Goal: Task Accomplishment & Management: Complete application form

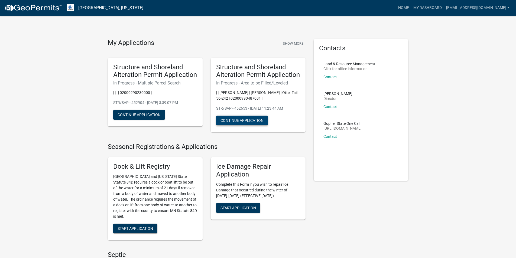
click at [243, 119] on button "Continue Application" at bounding box center [242, 121] width 52 height 10
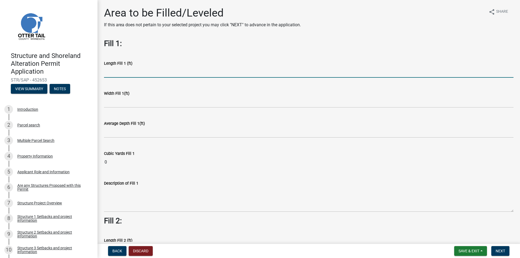
click at [132, 73] on input "text" at bounding box center [309, 72] width 410 height 11
type input "110"
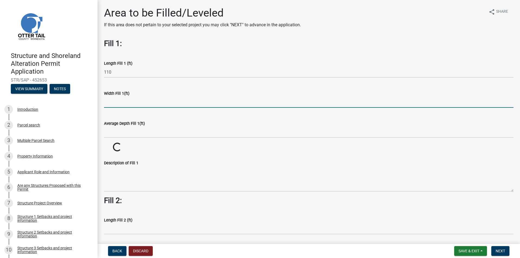
click at [115, 101] on input "text" at bounding box center [309, 102] width 410 height 11
type input "200"
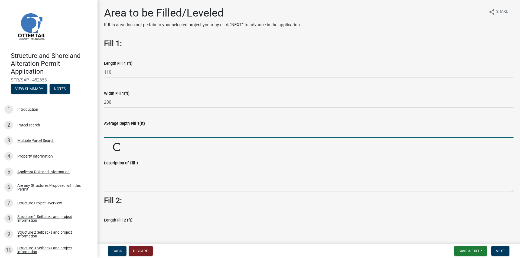
click at [125, 134] on input "text" at bounding box center [309, 132] width 410 height 11
type input "1"
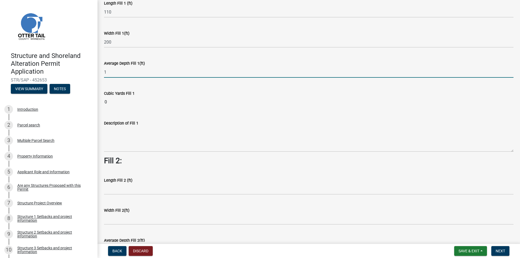
scroll to position [27, 0]
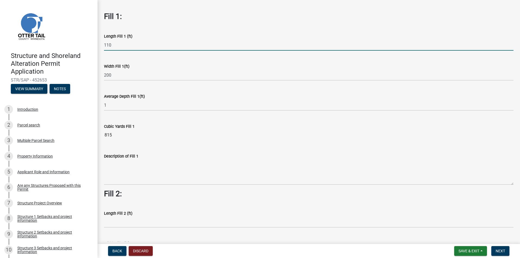
click at [116, 45] on input "110" at bounding box center [309, 45] width 410 height 11
click at [108, 43] on input "1130" at bounding box center [309, 45] width 410 height 11
type input "130"
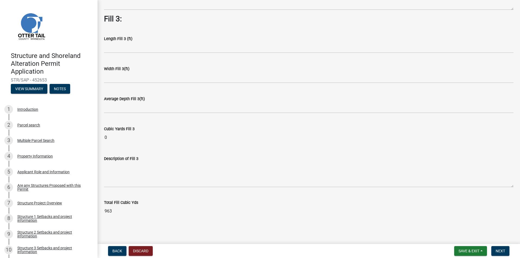
scroll to position [380, 0]
click at [477, 250] on span "Save & Exit" at bounding box center [469, 251] width 21 height 4
click at [430, 234] on main "Area to be Filled/Leveled If this area does not pertain to your selected projec…" at bounding box center [309, 121] width 423 height 242
click at [502, 250] on span "Next" at bounding box center [500, 251] width 9 height 4
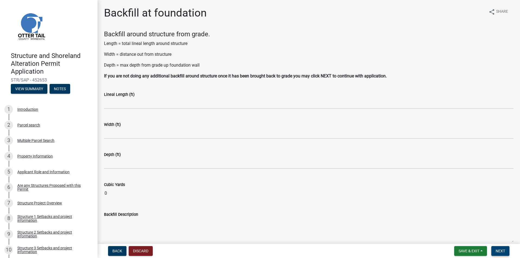
click at [498, 249] on button "Next" at bounding box center [501, 251] width 18 height 10
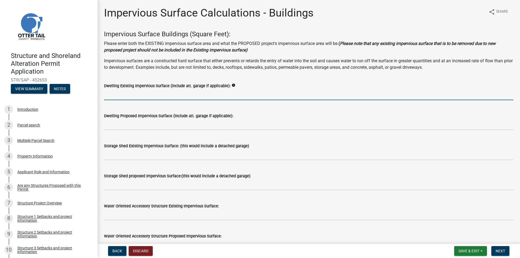
click at [151, 96] on input "text" at bounding box center [309, 94] width 410 height 11
type input "3296"
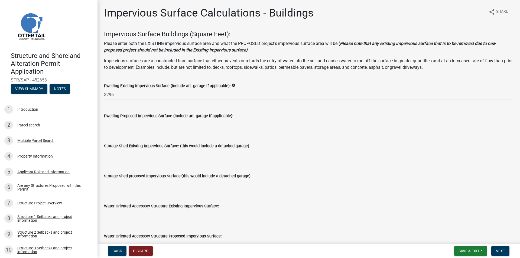
click at [129, 122] on input "text" at bounding box center [309, 124] width 410 height 11
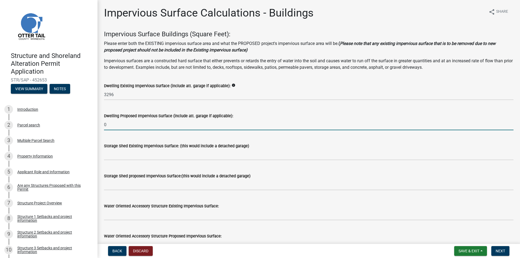
type input "0"
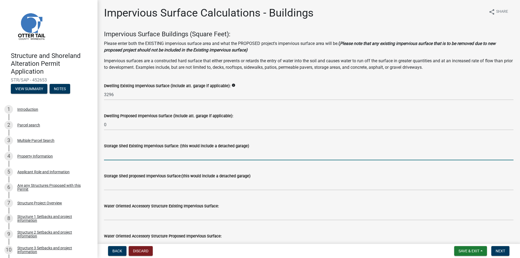
click at [123, 156] on input "text" at bounding box center [309, 154] width 410 height 11
type input "0"
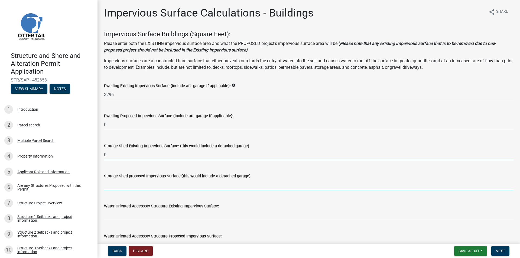
click at [117, 182] on input "text" at bounding box center [309, 184] width 410 height 11
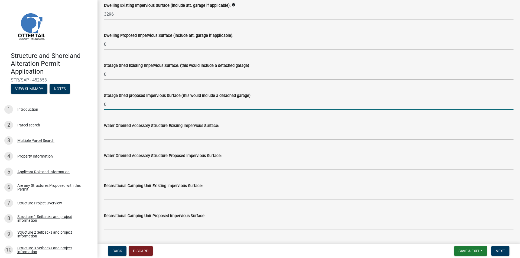
scroll to position [81, 0]
type input "0"
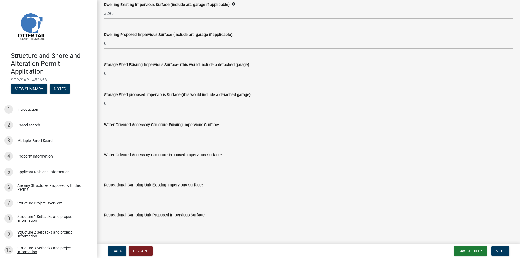
click at [119, 135] on input "text" at bounding box center [309, 133] width 410 height 11
type input "0"
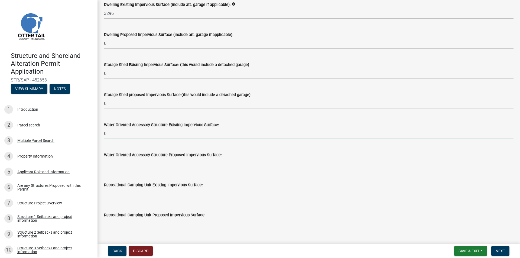
click at [128, 162] on input "text" at bounding box center [309, 163] width 410 height 11
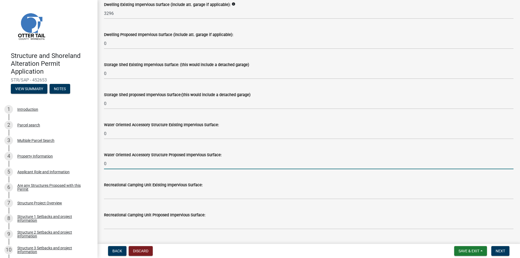
type input "0"
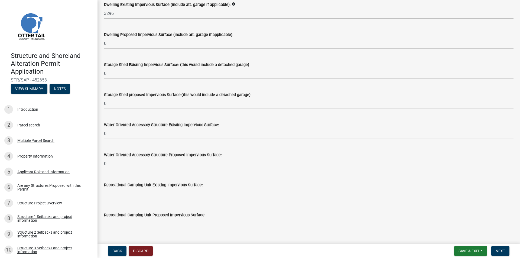
click at [130, 192] on input "text" at bounding box center [309, 193] width 410 height 11
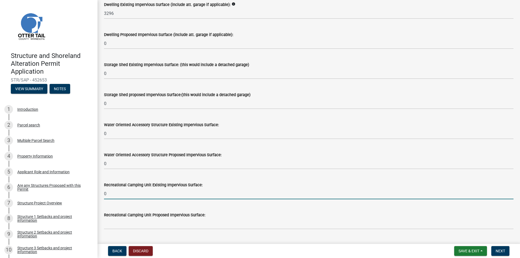
type input "0"
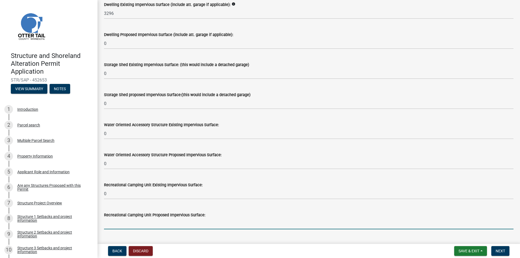
click at [134, 221] on input "text" at bounding box center [309, 223] width 410 height 11
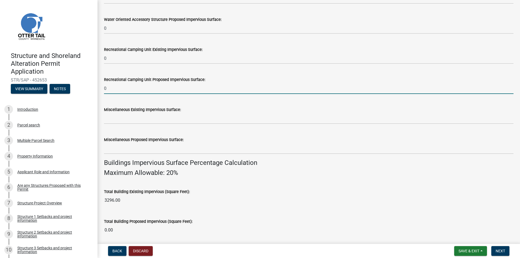
scroll to position [190, 0]
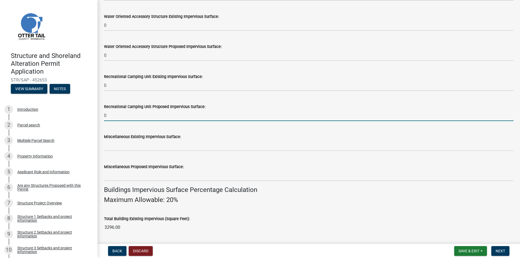
type input "0"
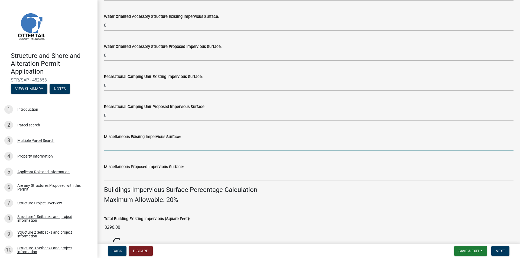
click at [126, 148] on input "text" at bounding box center [309, 145] width 410 height 11
type input "0"
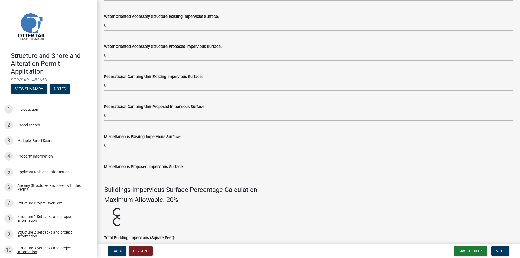
click at [123, 174] on input "text" at bounding box center [309, 175] width 410 height 11
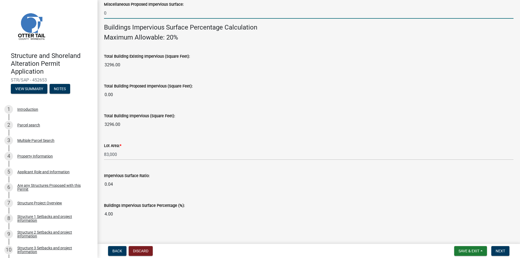
scroll to position [356, 0]
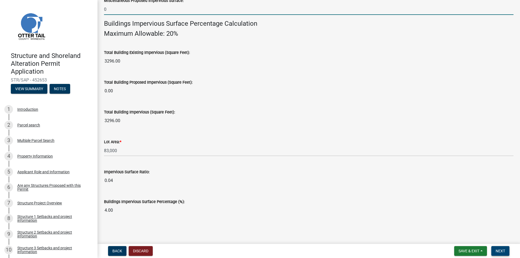
type input "0"
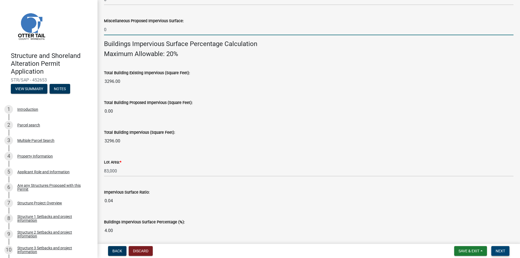
click at [504, 250] on span "Next" at bounding box center [500, 251] width 9 height 4
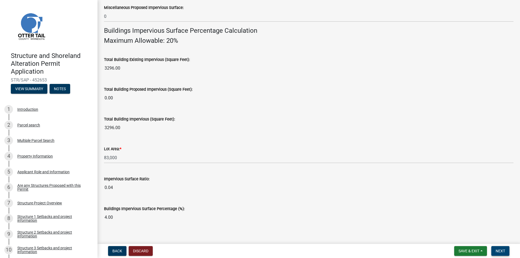
scroll to position [356, 0]
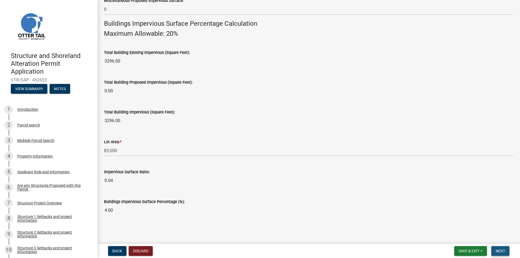
click at [502, 249] on span "Next" at bounding box center [500, 251] width 9 height 4
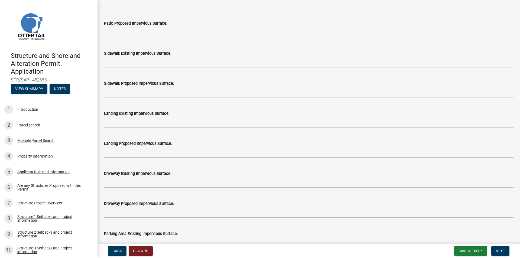
scroll to position [163, 0]
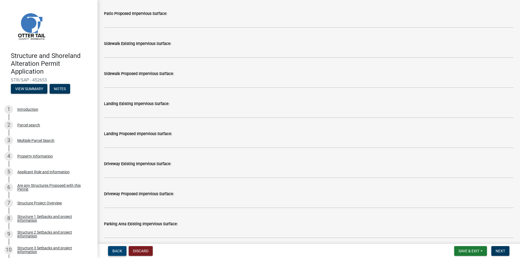
click at [117, 250] on span "Back" at bounding box center [117, 251] width 10 height 4
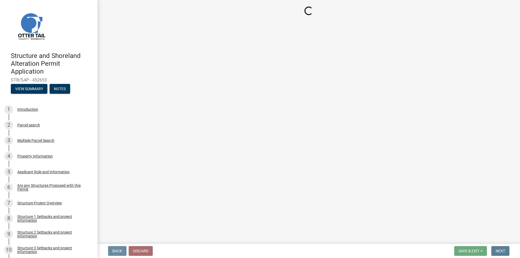
scroll to position [0, 0]
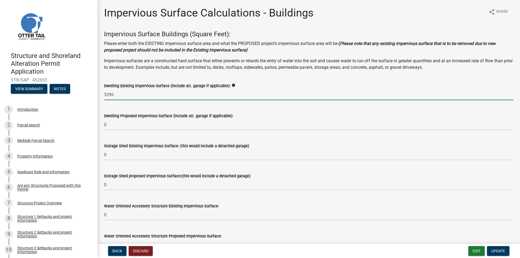
drag, startPoint x: 116, startPoint y: 95, endPoint x: 105, endPoint y: 95, distance: 10.6
click at [105, 95] on input "3296" at bounding box center [309, 94] width 410 height 11
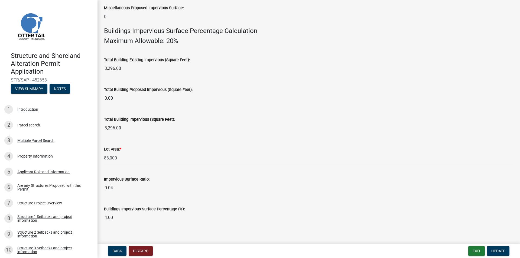
scroll to position [352, 0]
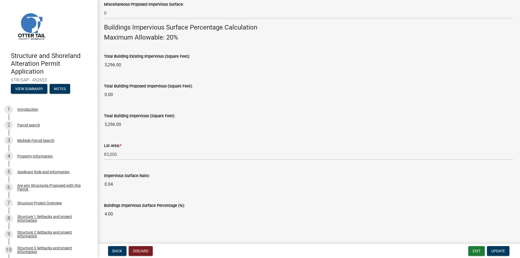
type input "2316"
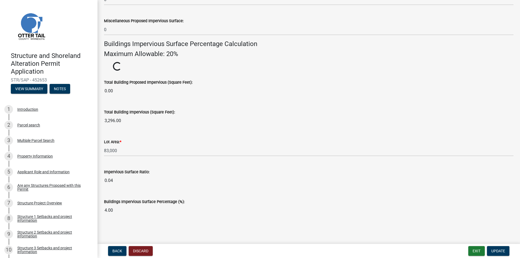
click at [280, 161] on wm-data-entity-input "Lot Area: * 83,000" at bounding box center [309, 146] width 410 height 30
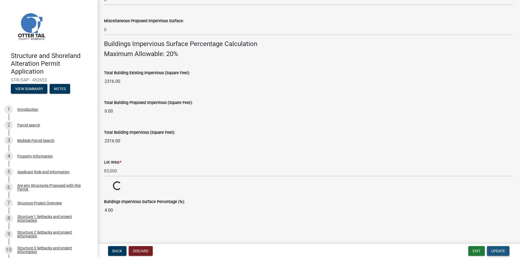
click at [498, 250] on span "Update" at bounding box center [499, 251] width 14 height 4
